Goal: Task Accomplishment & Management: Complete application form

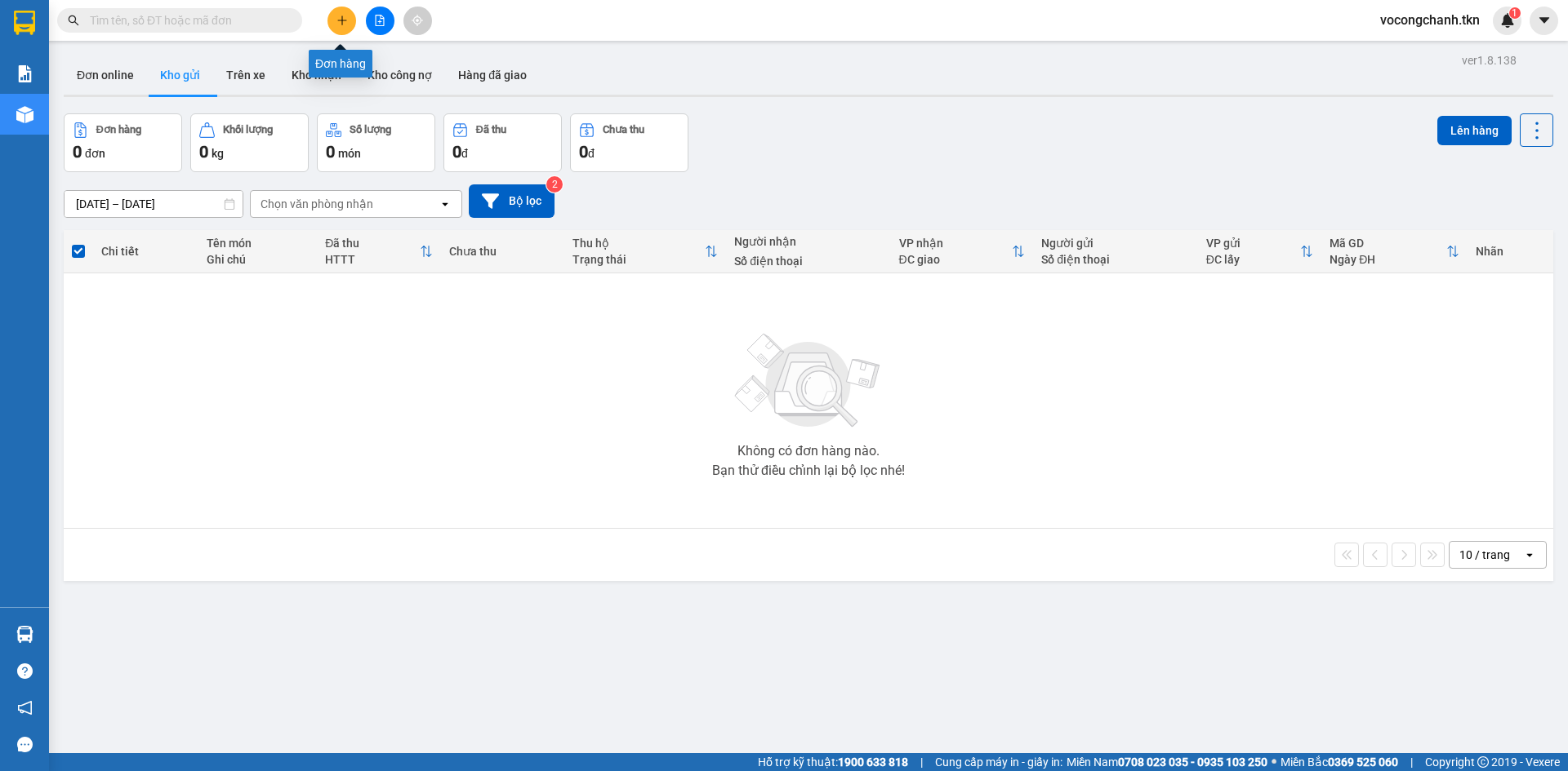
click at [338, 21] on icon "plus" at bounding box center [342, 20] width 12 height 12
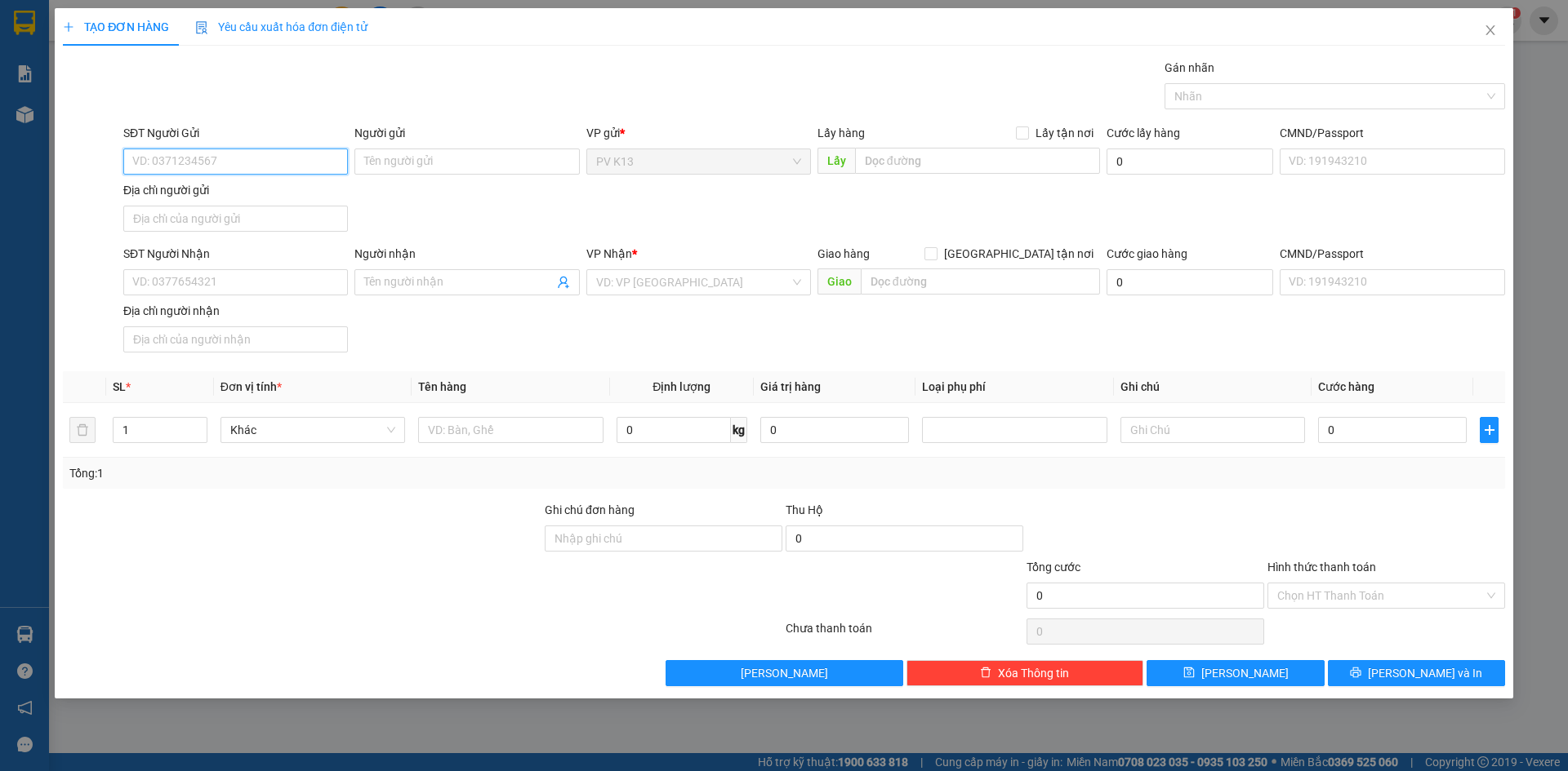
click at [154, 172] on input "SĐT Người Gửi" at bounding box center [236, 161] width 225 height 26
type input "0865464732"
click at [475, 172] on input "Người gửi" at bounding box center [466, 161] width 225 height 26
type input "C"
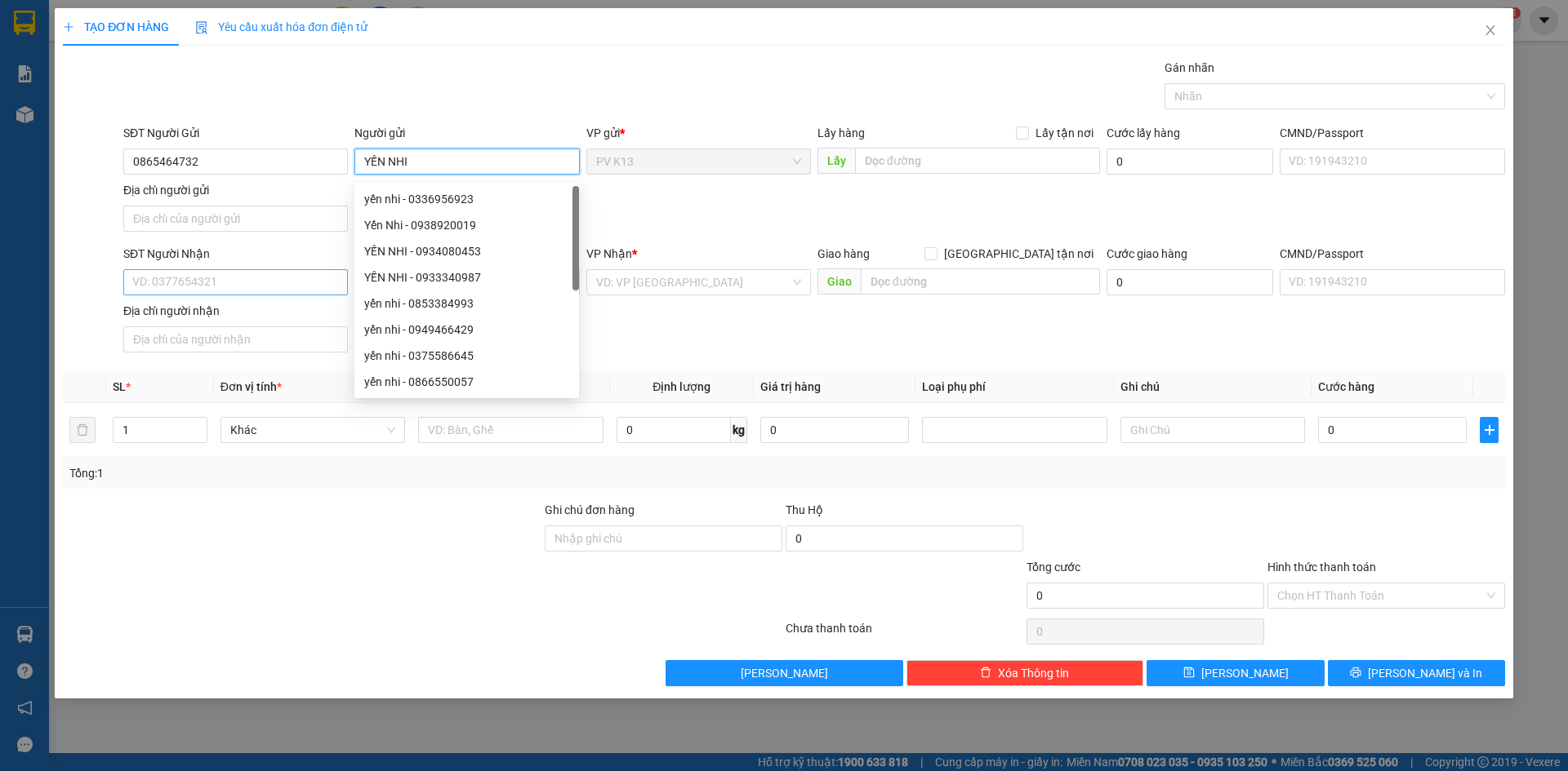
type input "YẾN NHI"
click at [221, 292] on input "SĐT Người Nhận" at bounding box center [236, 282] width 225 height 26
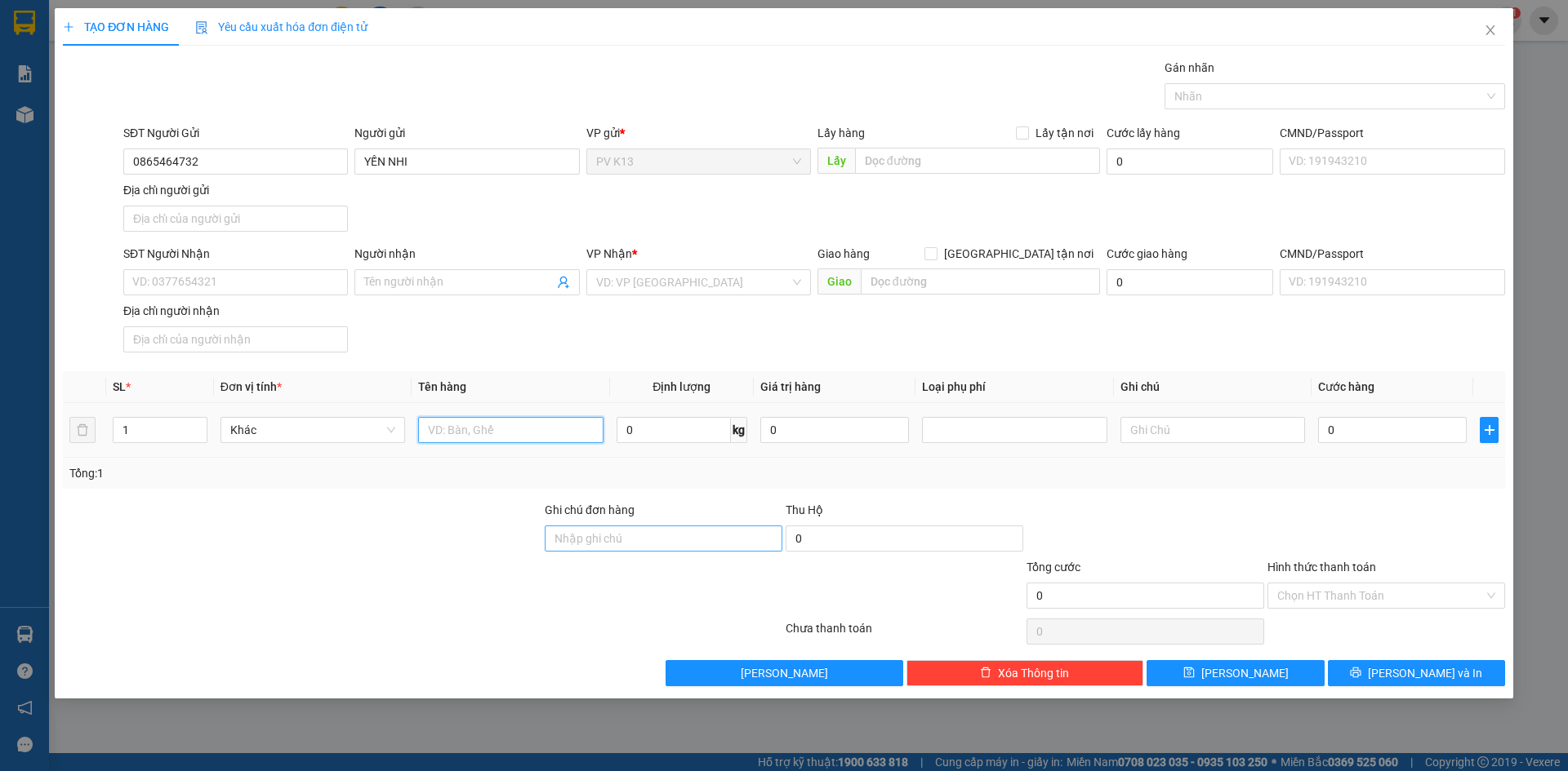
drag, startPoint x: 457, startPoint y: 447, endPoint x: 621, endPoint y: 554, distance: 195.8
click at [463, 443] on input "text" at bounding box center [510, 429] width 184 height 26
click at [458, 443] on input "text" at bounding box center [510, 429] width 184 height 26
click at [215, 293] on input "SĐT Người Nhận" at bounding box center [236, 282] width 225 height 26
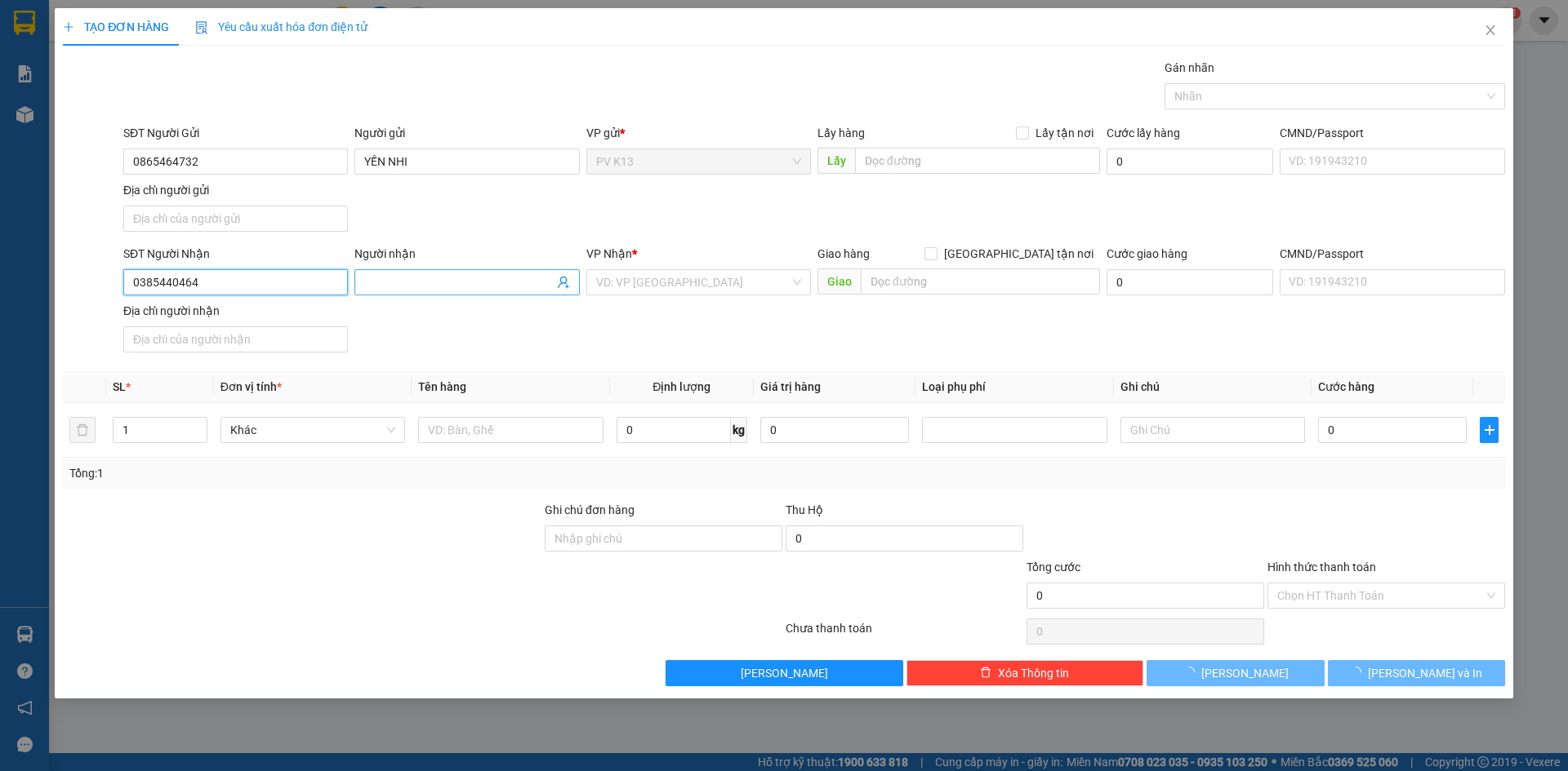
type input "0385440464"
click at [398, 291] on input "Người nhận" at bounding box center [458, 282] width 188 height 18
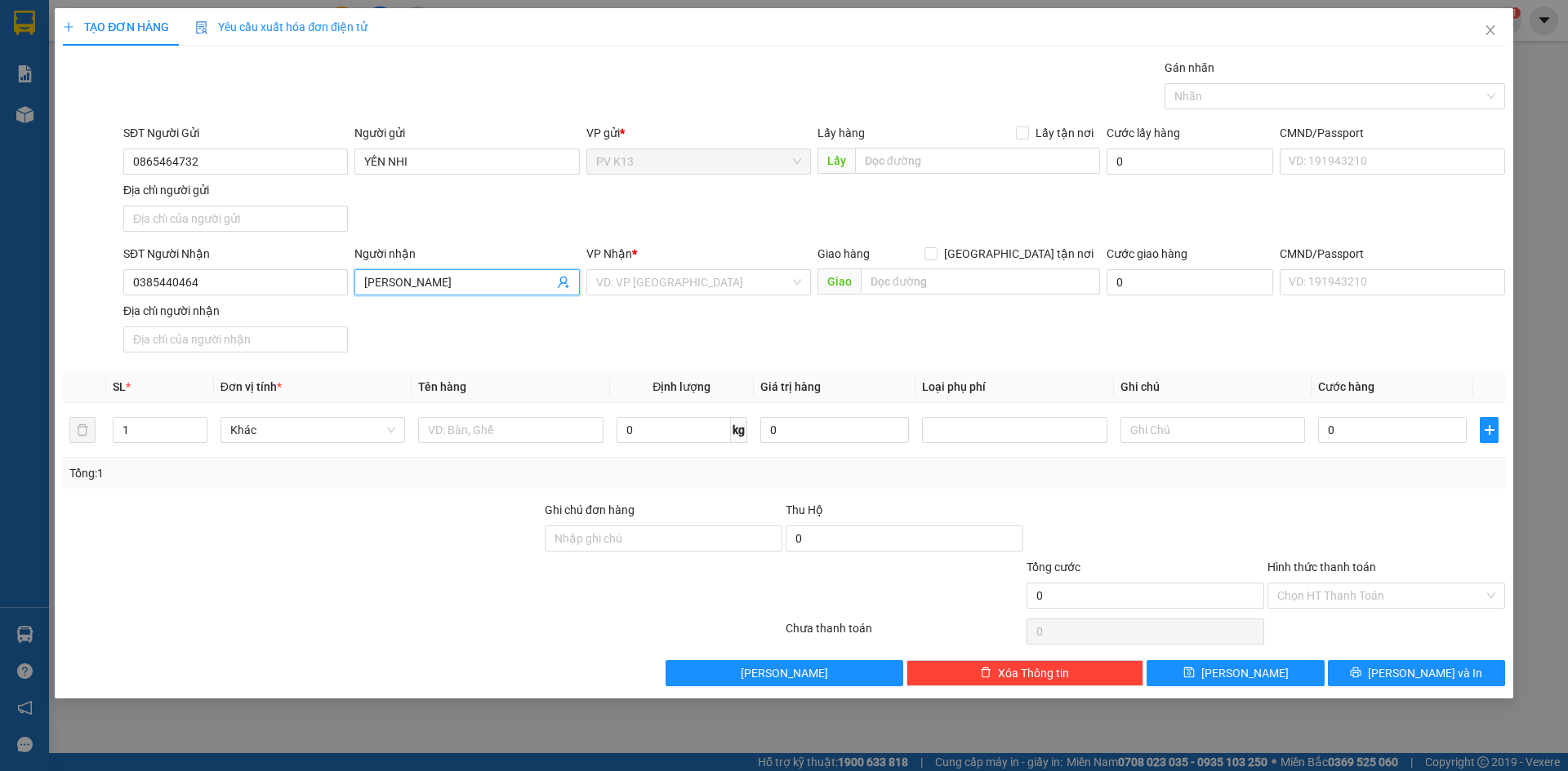
type input "[PERSON_NAME]"
drag, startPoint x: 670, startPoint y: 358, endPoint x: 690, endPoint y: 321, distance: 42.1
click at [670, 352] on div "SĐT Người Nhận 0385440464 Người nhận [PERSON_NAME] * VD: VP [GEOGRAPHIC_DATA] G…" at bounding box center [814, 302] width 1388 height 114
click at [683, 293] on input "search" at bounding box center [692, 282] width 193 height 24
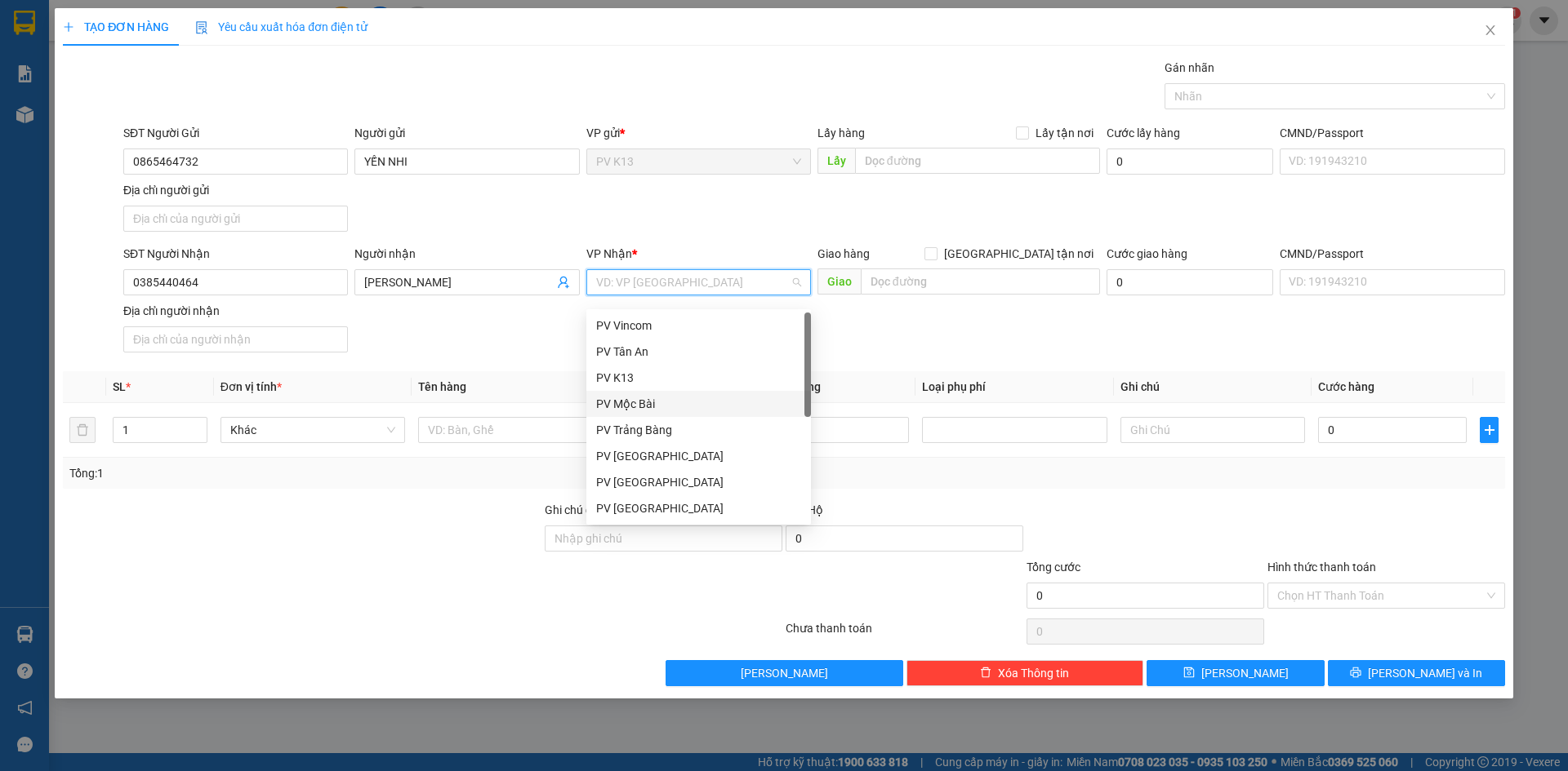
scroll to position [82, 0]
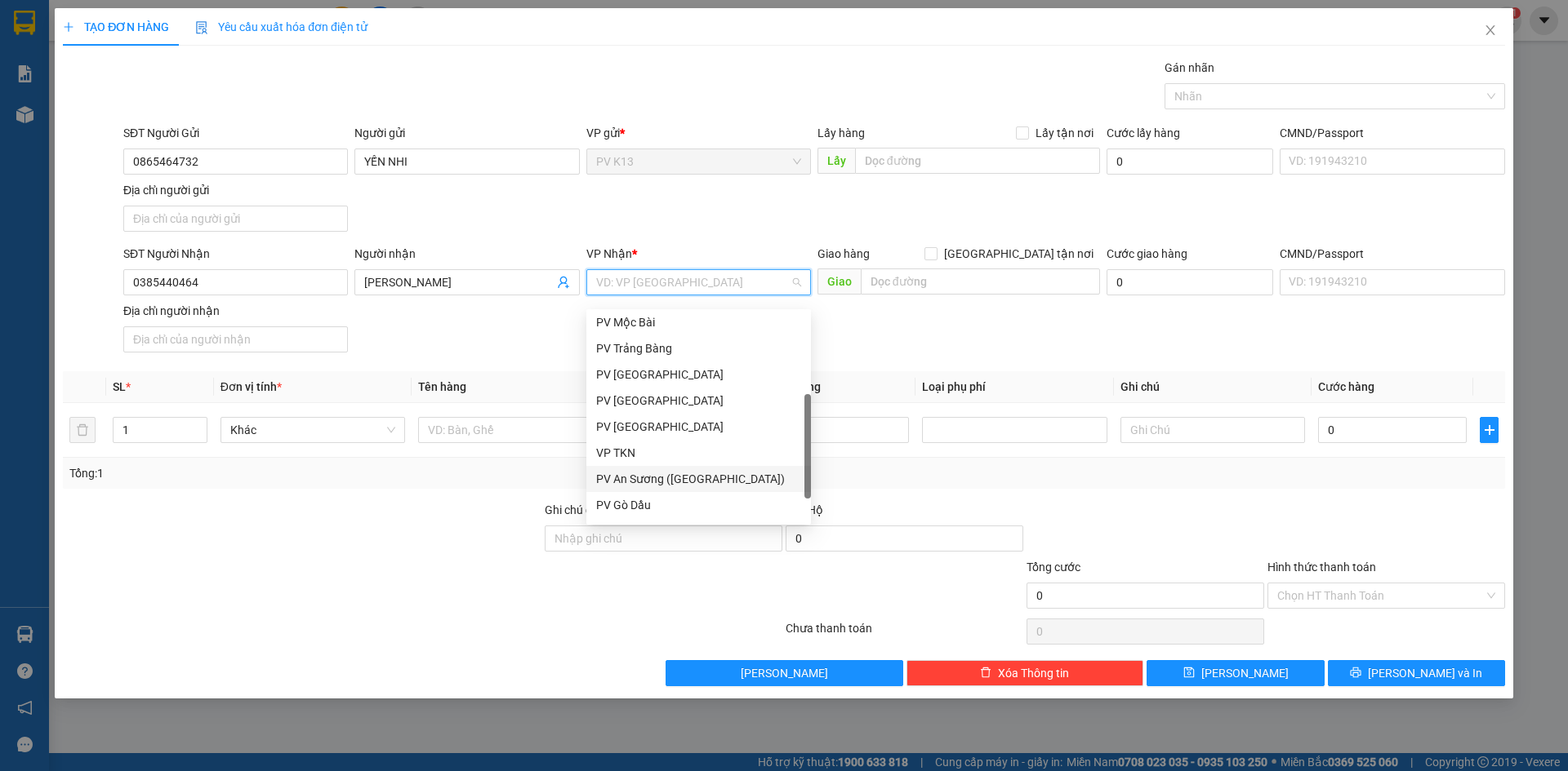
click at [681, 477] on div "PV An Sương ([GEOGRAPHIC_DATA])" at bounding box center [698, 479] width 205 height 18
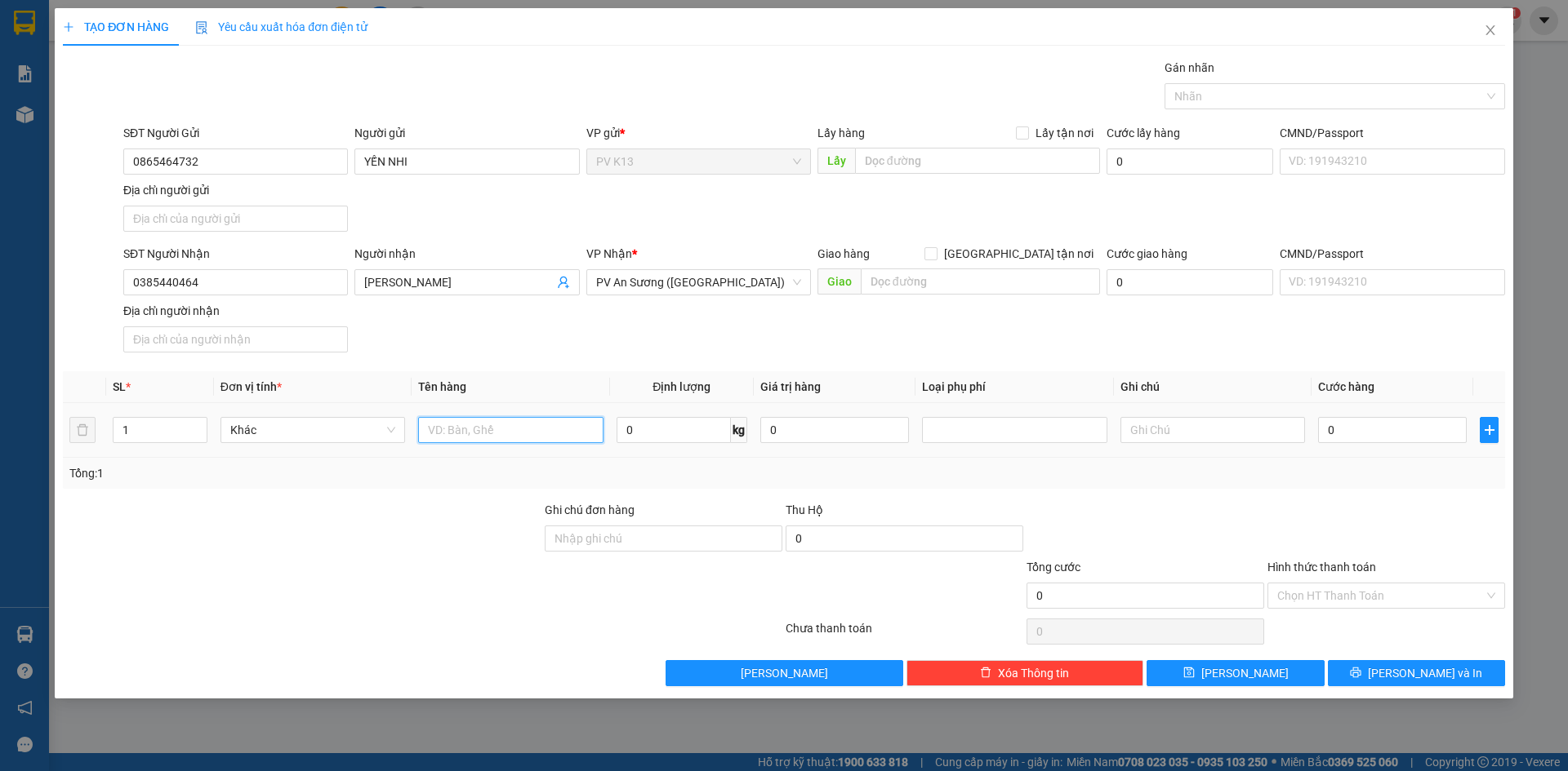
click at [496, 443] on input "text" at bounding box center [510, 429] width 184 height 26
type input "LAPTOP"
click at [1165, 443] on input "text" at bounding box center [1212, 429] width 184 height 26
type input "HƯ BỂ KHÔNG ĐỀN"
click at [1401, 608] on input "Hình thức thanh toán" at bounding box center [1381, 595] width 207 height 24
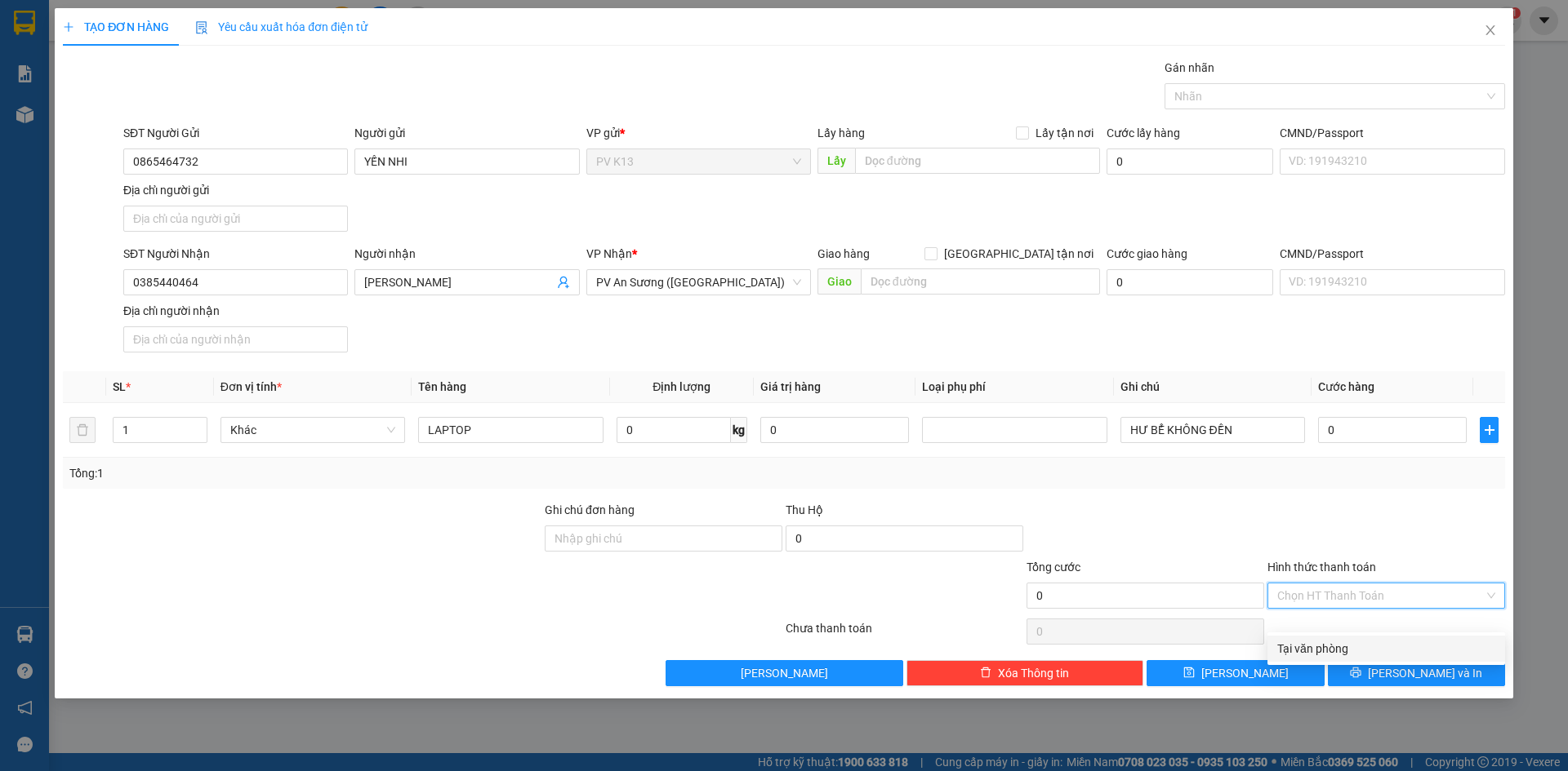
click at [1402, 651] on div "Tại văn phòng" at bounding box center [1386, 648] width 218 height 18
click at [1350, 443] on input "0" at bounding box center [1392, 429] width 149 height 26
click at [743, 294] on span "PV An Sương ([GEOGRAPHIC_DATA])" at bounding box center [698, 282] width 205 height 24
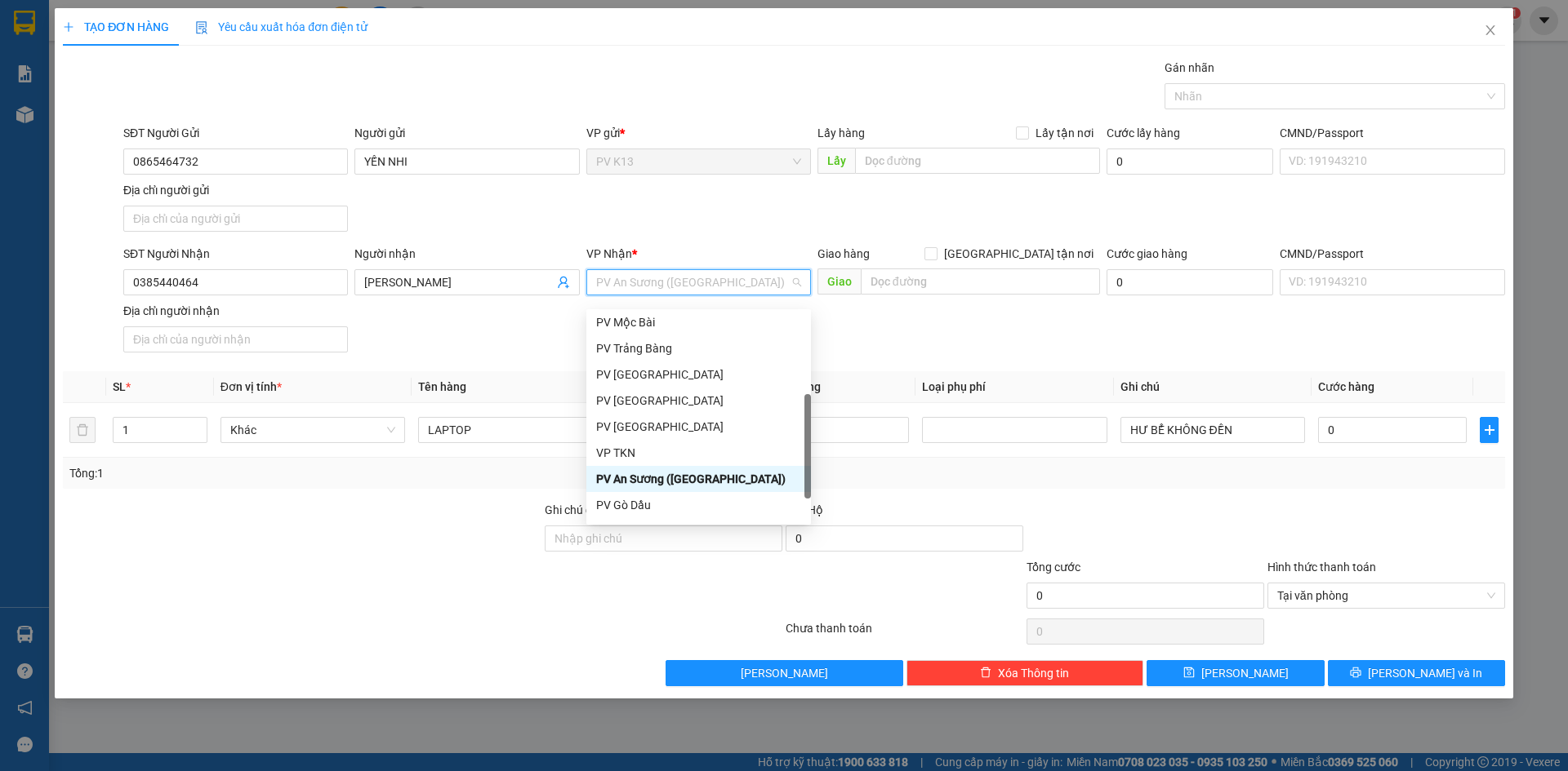
scroll to position [104, 0]
click at [664, 503] on div "PV Q10" at bounding box center [698, 509] width 205 height 18
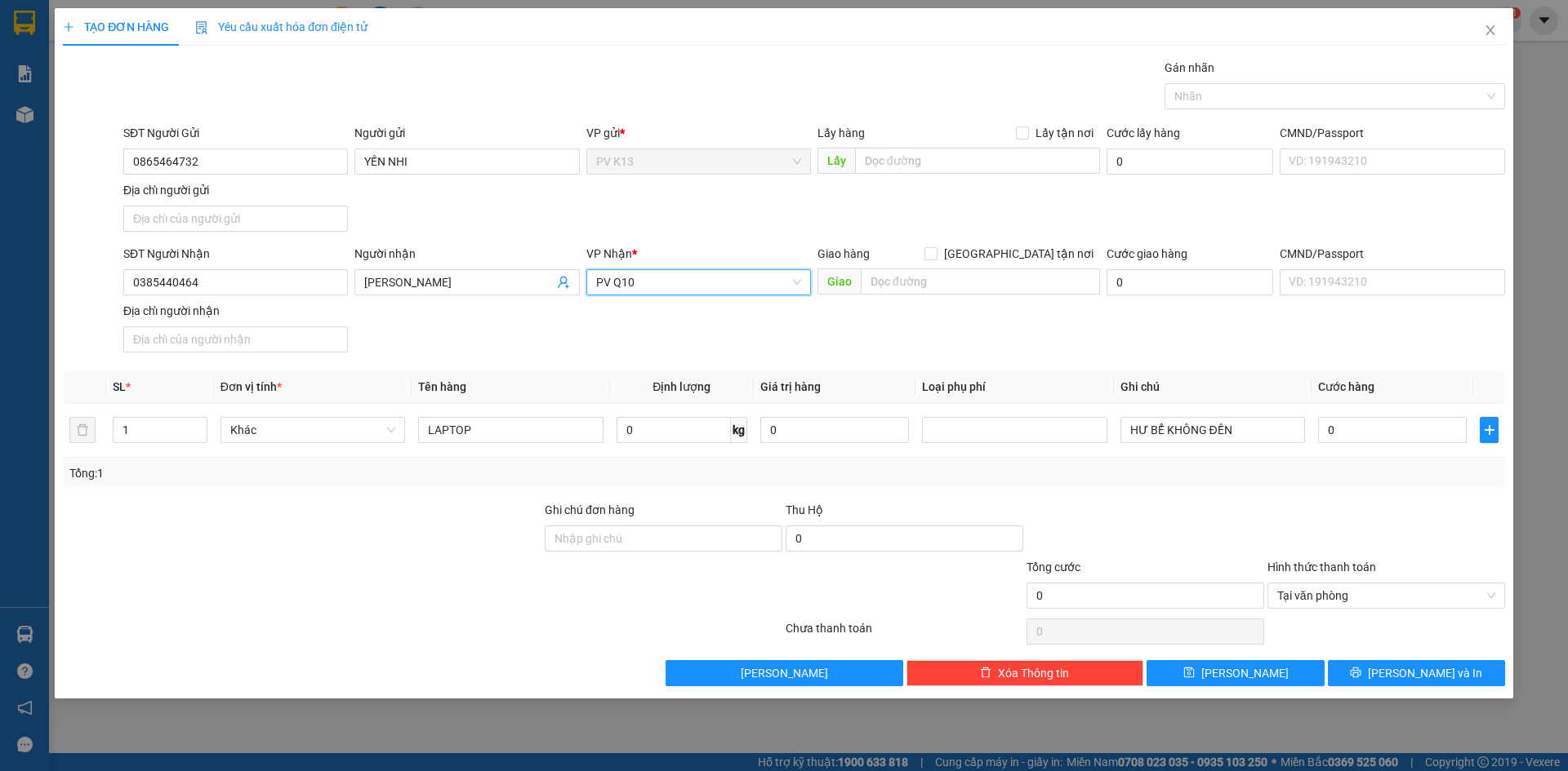
click at [668, 354] on div "SĐT Người Nhận 0385440464 Người nhận [PERSON_NAME] * PV Q10 PV Q10 Giao hàng Gi…" at bounding box center [814, 302] width 1388 height 114
click at [1420, 682] on span "[PERSON_NAME] và In" at bounding box center [1425, 673] width 114 height 18
click at [1432, 682] on span "[PERSON_NAME] và In" at bounding box center [1425, 673] width 114 height 18
click at [1379, 443] on input "0" at bounding box center [1392, 429] width 149 height 26
type input "5"
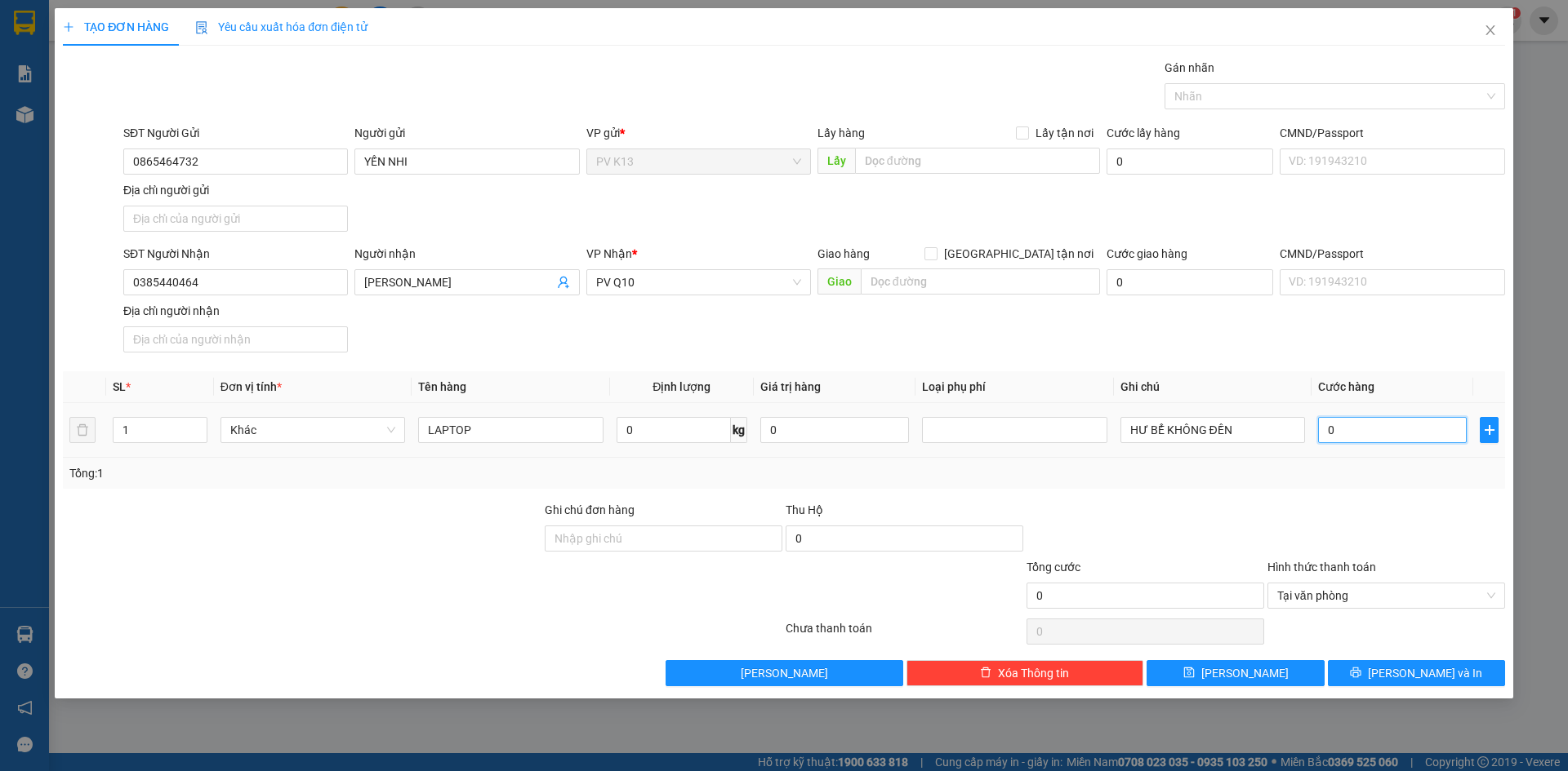
type input "5"
type input "50"
type input "500"
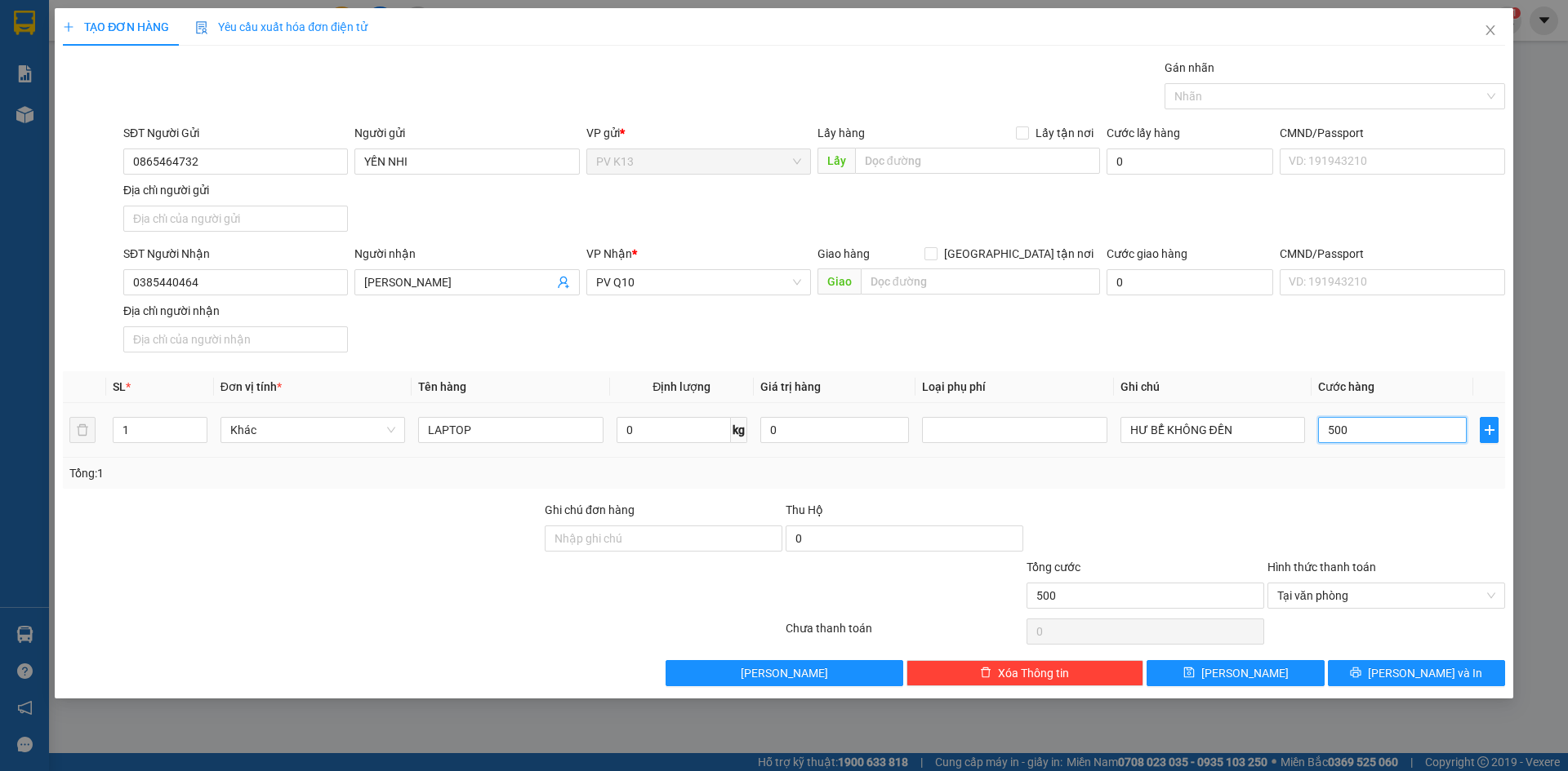
type input "5.000"
type input "50.000"
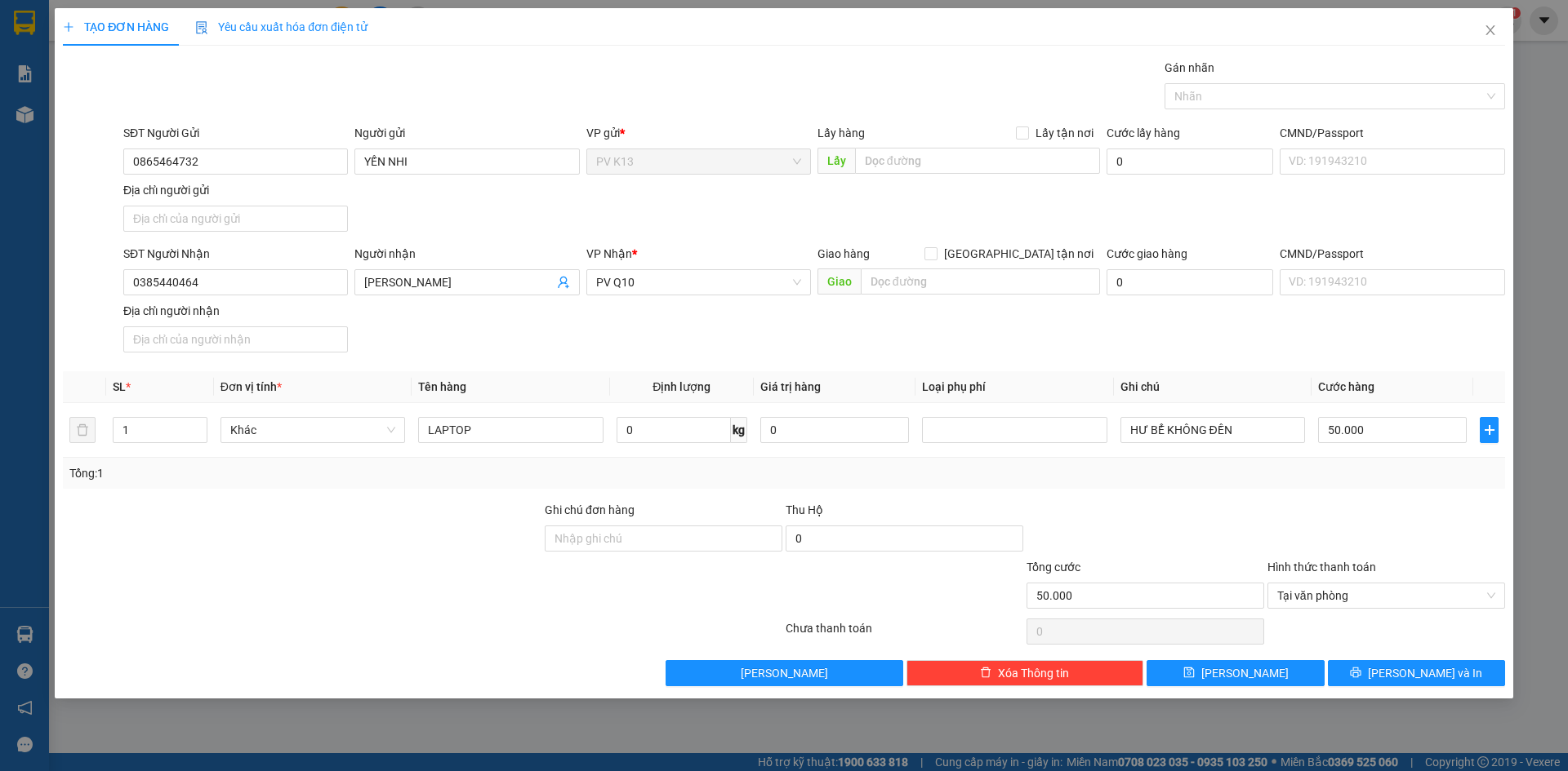
click at [1284, 542] on div at bounding box center [1386, 529] width 241 height 57
click at [1406, 682] on span "[PERSON_NAME] và In" at bounding box center [1425, 673] width 114 height 18
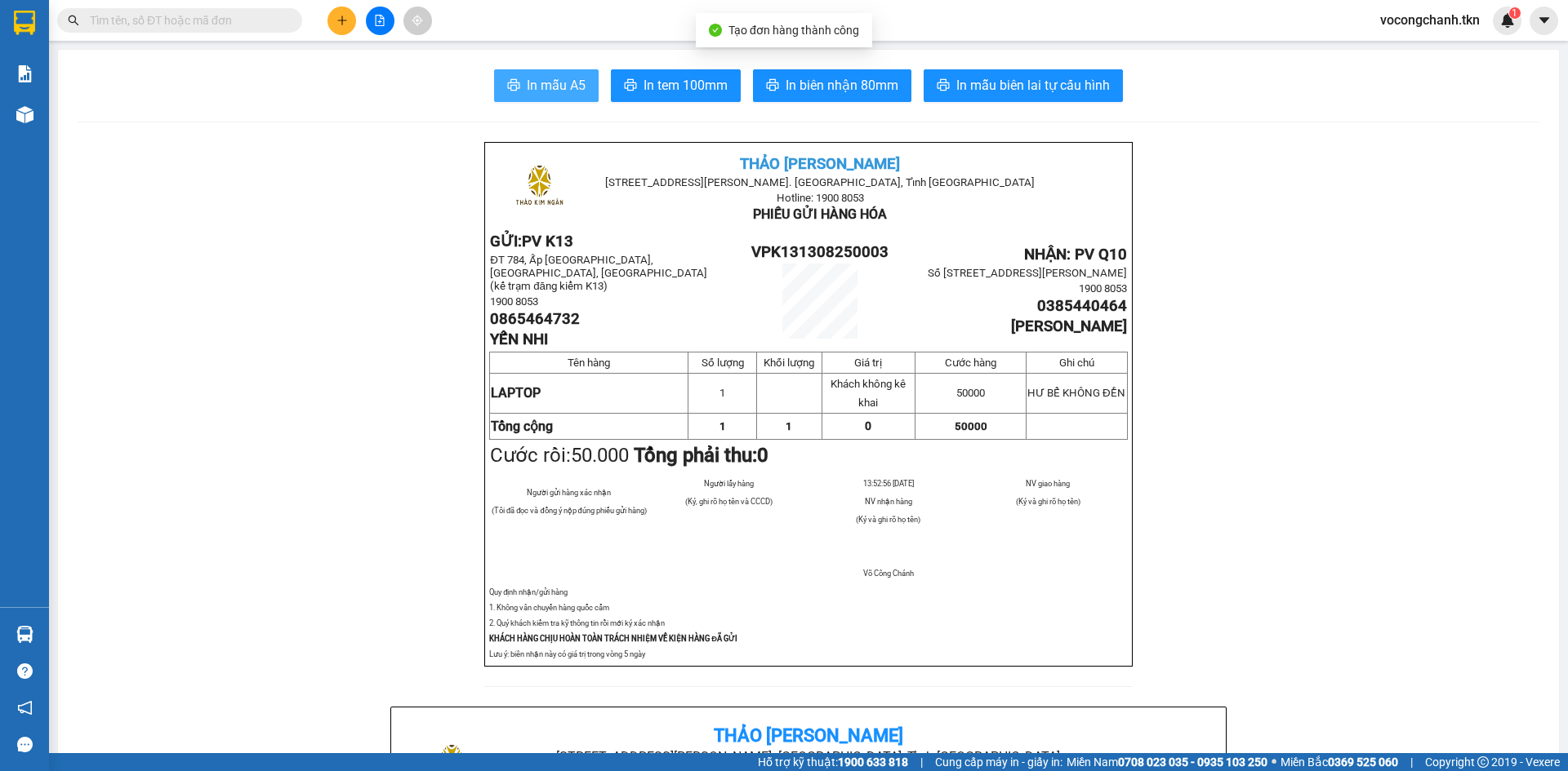
click at [532, 84] on span "In mẫu A5" at bounding box center [556, 85] width 59 height 20
